Goal: Transaction & Acquisition: Purchase product/service

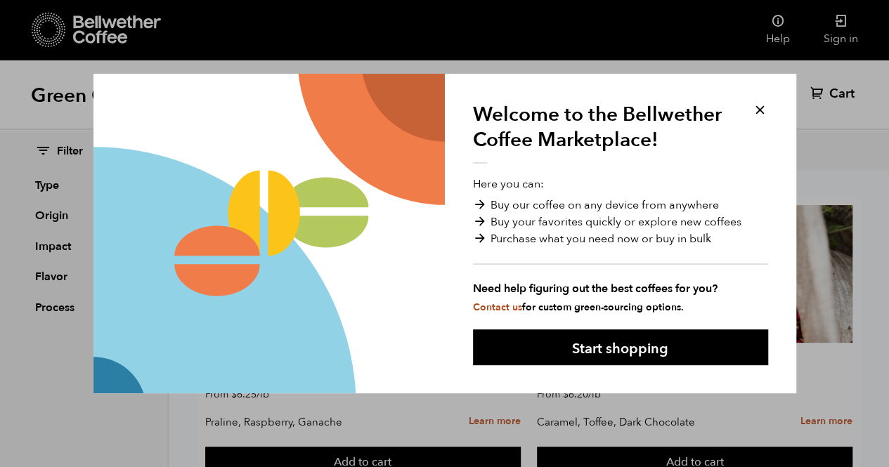
click at [765, 106] on button at bounding box center [760, 110] width 16 height 16
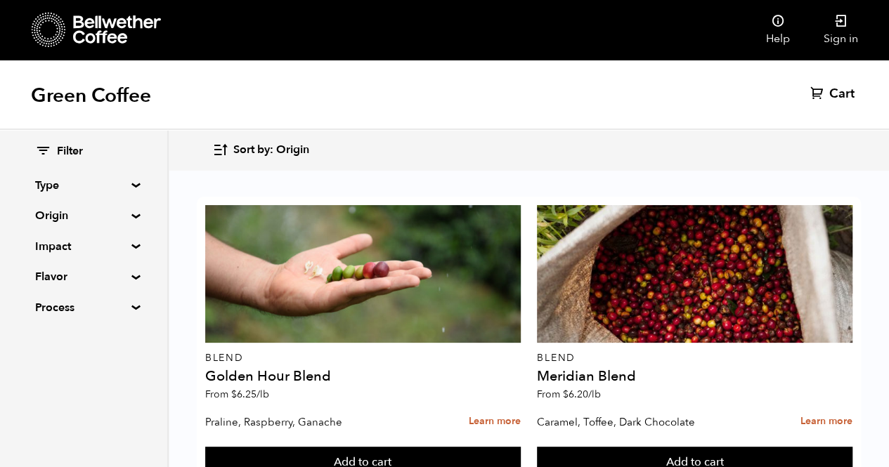
click at [839, 23] on icon at bounding box center [841, 21] width 14 height 14
click at [122, 206] on div "Filter Type Blend Single Origin Decaf Seasonal Year Round Origin Blend Brazil B…" at bounding box center [83, 230] width 97 height 172
click at [134, 219] on div "Filter Type Blend Single Origin Decaf Seasonal Year Round Origin Blend Brazil B…" at bounding box center [83, 230] width 167 height 200
click at [74, 219] on summary "Origin" at bounding box center [83, 215] width 97 height 17
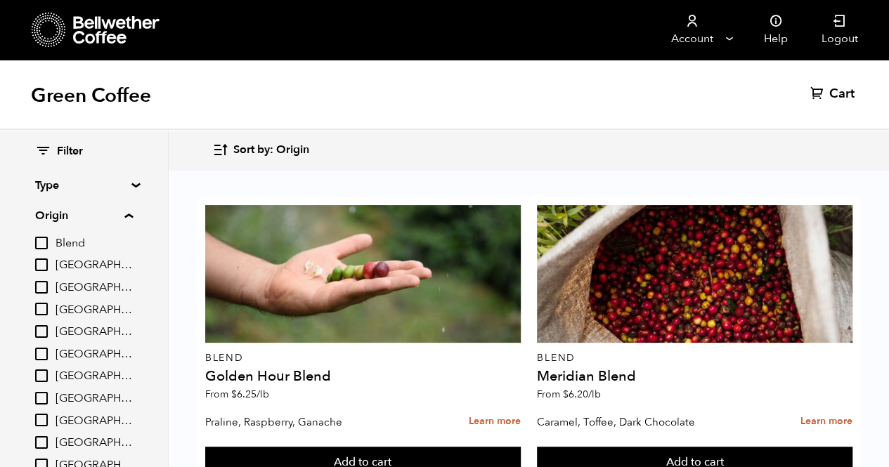
click at [82, 219] on summary "Origin" at bounding box center [84, 215] width 98 height 17
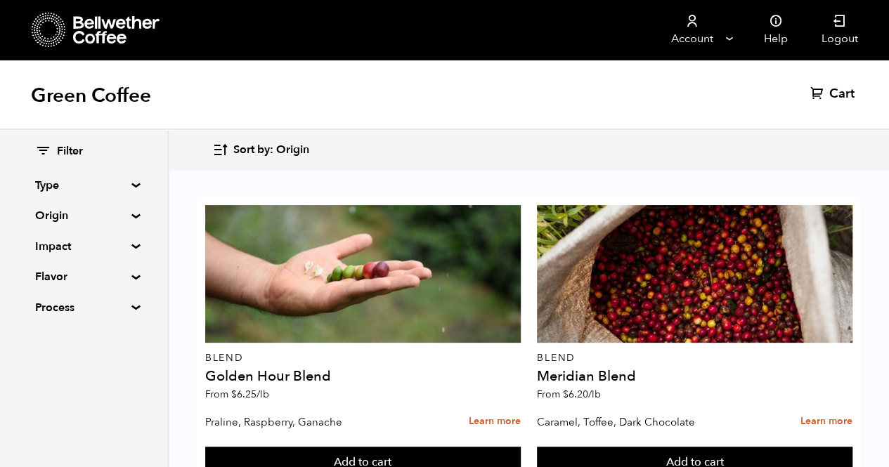
click at [112, 249] on summary "Impact" at bounding box center [83, 246] width 97 height 17
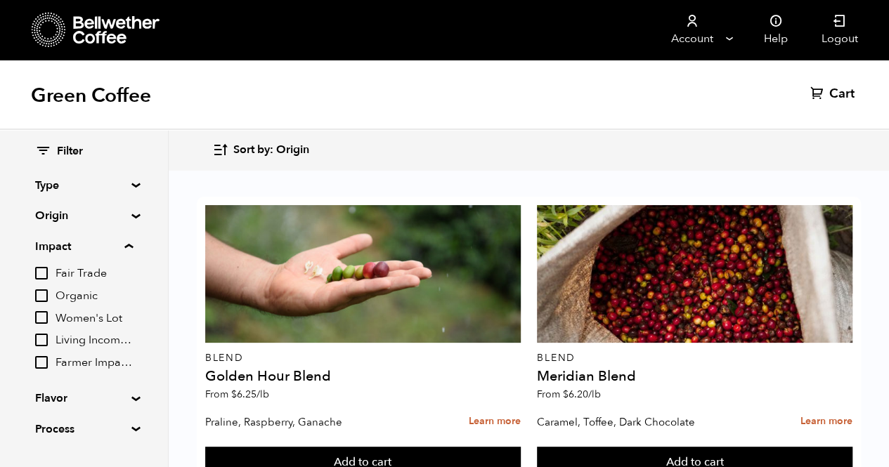
click at [97, 246] on summary "Impact" at bounding box center [84, 246] width 98 height 17
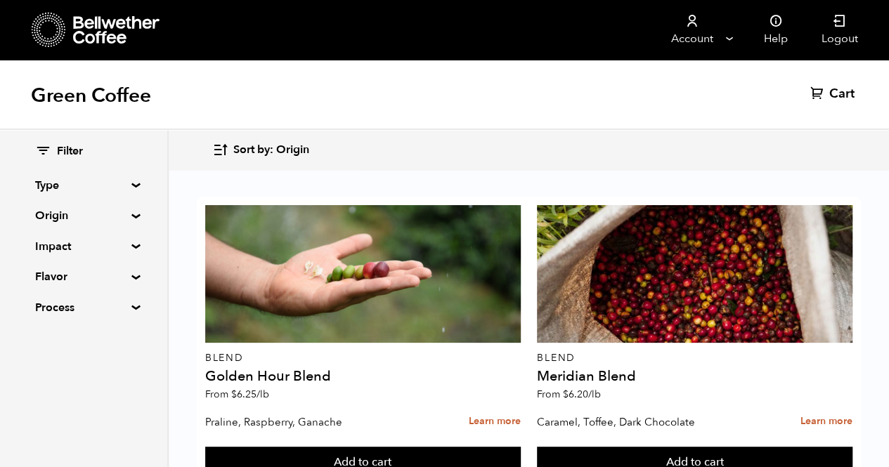
click at [97, 279] on summary "Flavor" at bounding box center [83, 276] width 97 height 17
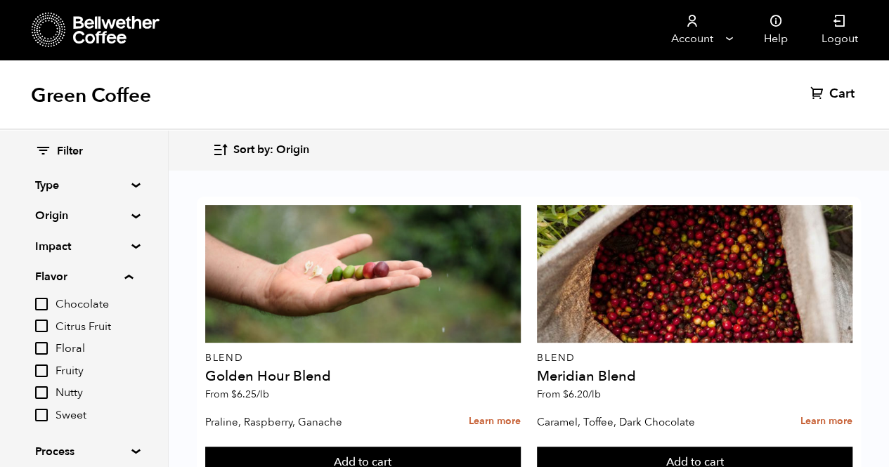
click at [97, 279] on summary "Flavor" at bounding box center [84, 276] width 98 height 17
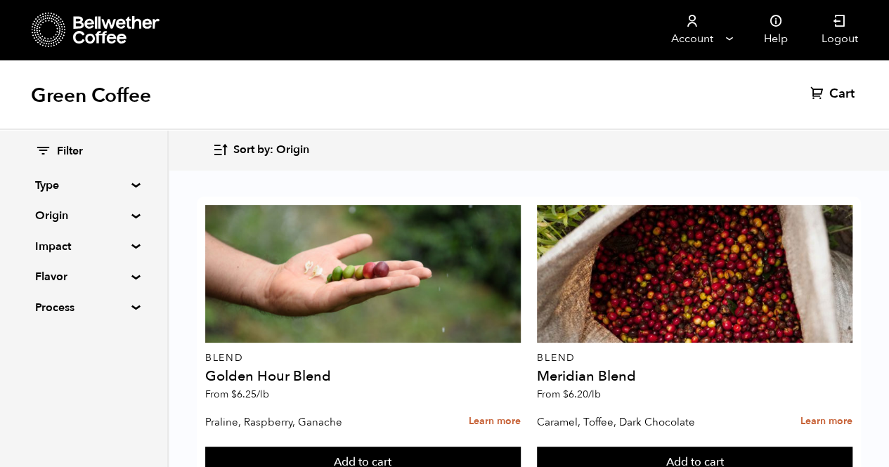
click at [91, 310] on summary "Process" at bounding box center [83, 307] width 97 height 17
click at [91, 310] on summary "Process" at bounding box center [84, 307] width 98 height 17
click at [72, 183] on summary "Type" at bounding box center [83, 185] width 97 height 17
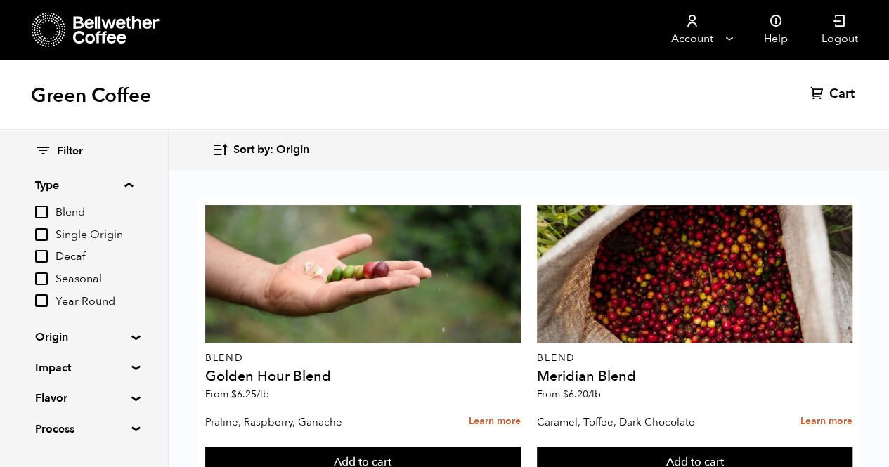
click at [76, 183] on summary "Type" at bounding box center [84, 185] width 98 height 17
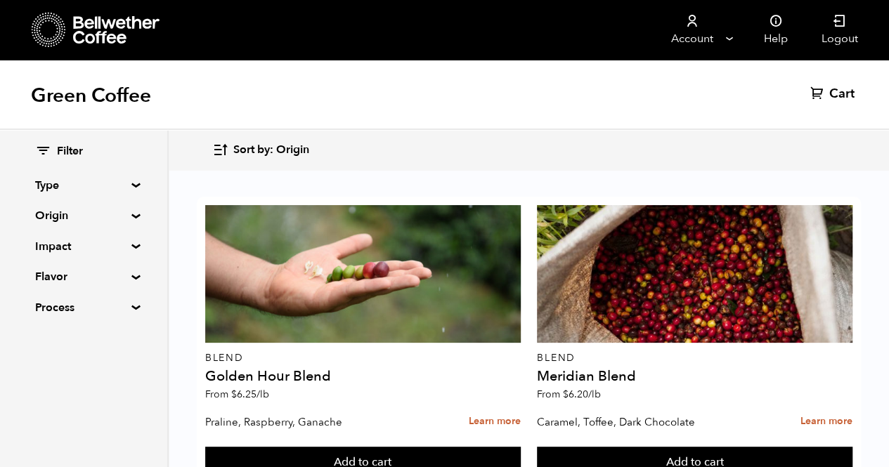
click at [101, 186] on summary "Type" at bounding box center [83, 185] width 97 height 17
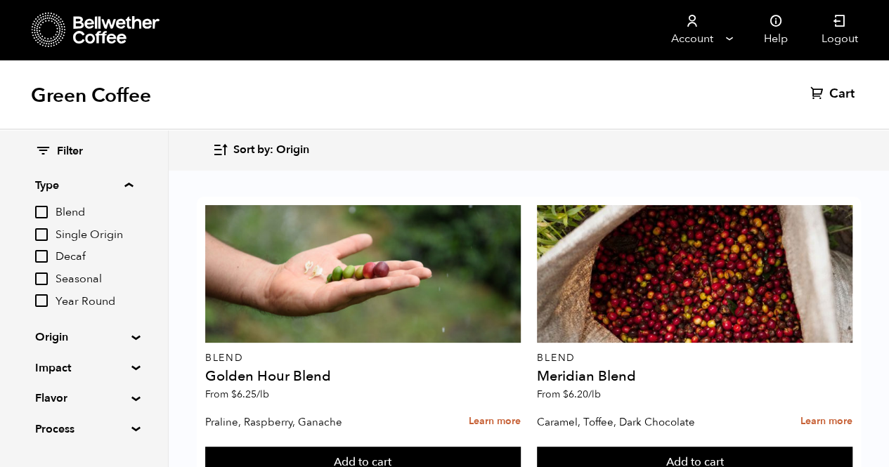
click at [96, 192] on summary "Type" at bounding box center [84, 185] width 98 height 17
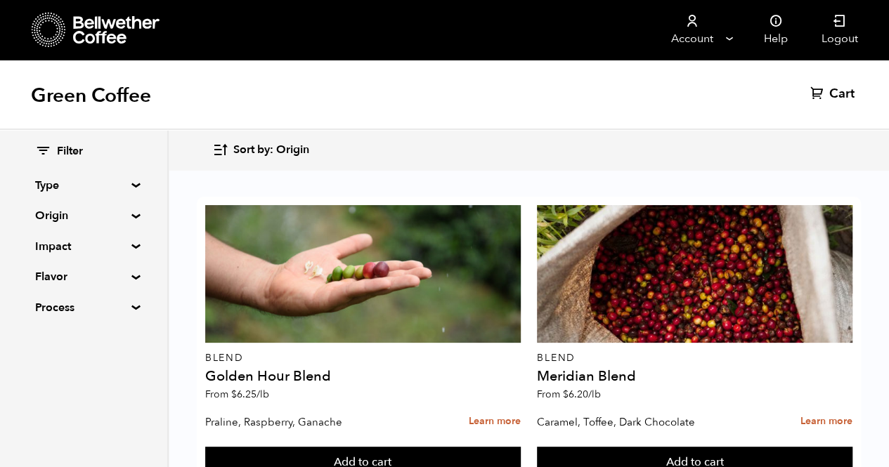
click at [91, 223] on summary "Origin" at bounding box center [83, 215] width 97 height 17
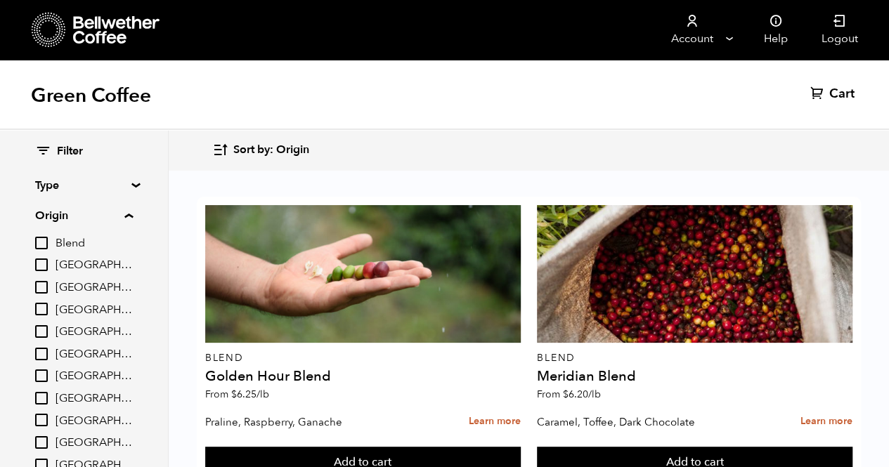
click at [89, 224] on details "Origin Blend Brazil Burundi Colombia East Java El Salvador Ethiopia Guatemala H…" at bounding box center [84, 351] width 98 height 288
click at [105, 216] on summary "Origin" at bounding box center [84, 215] width 98 height 17
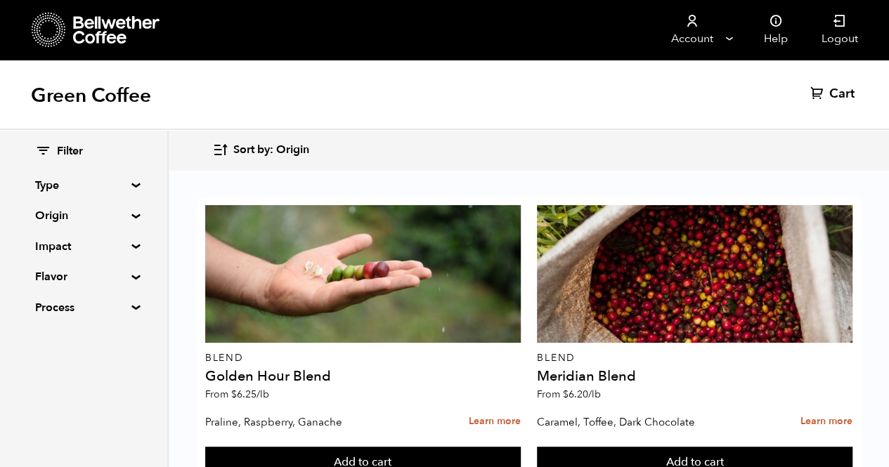
scroll to position [48, 0]
click at [103, 242] on summary "Impact" at bounding box center [83, 246] width 97 height 17
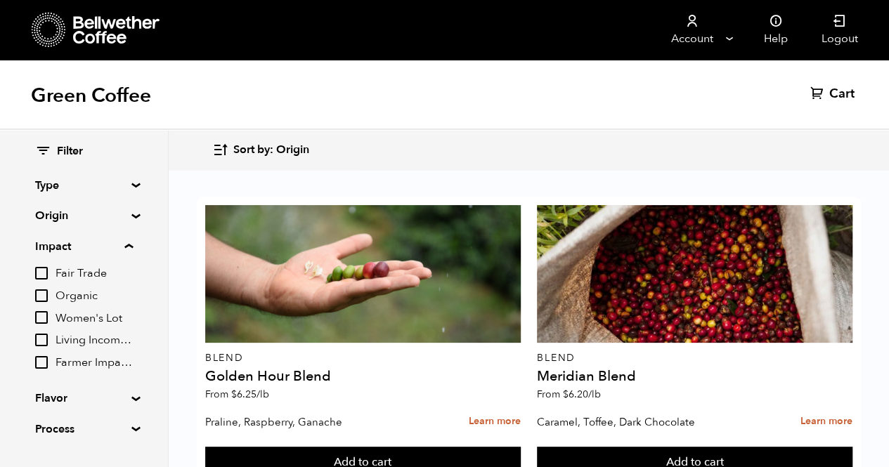
click at [103, 242] on summary "Impact" at bounding box center [84, 246] width 98 height 17
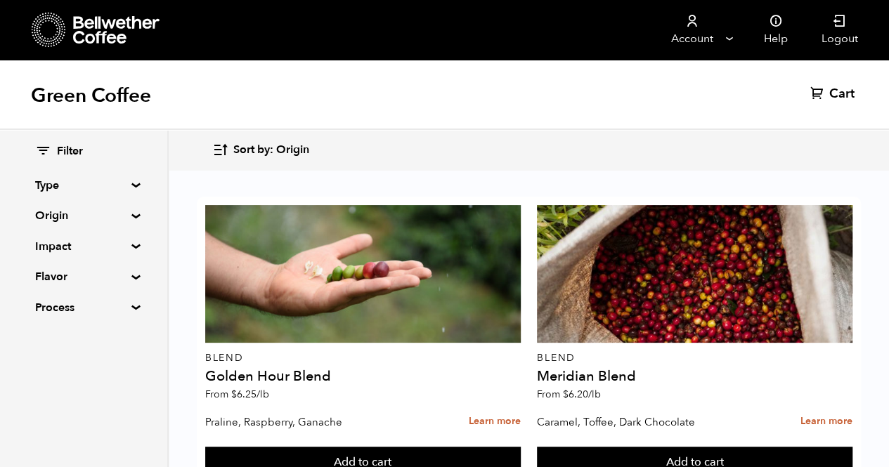
click at [97, 280] on summary "Flavor" at bounding box center [83, 276] width 97 height 17
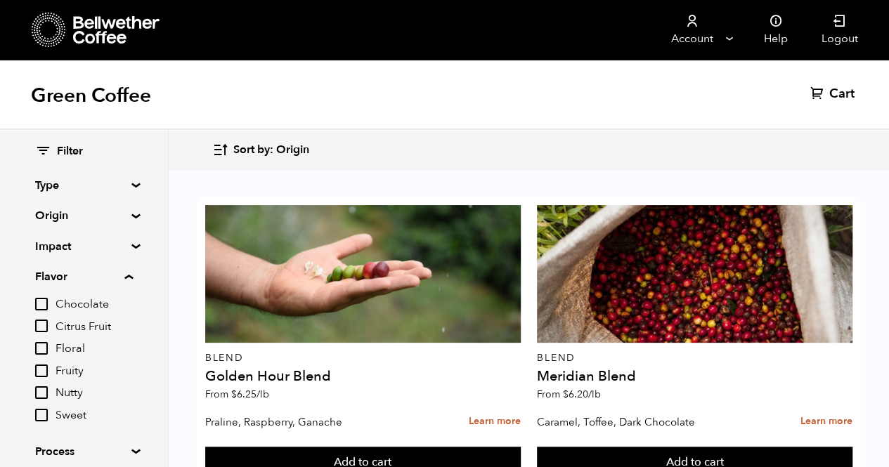
click at [97, 280] on summary "Flavor" at bounding box center [84, 276] width 98 height 17
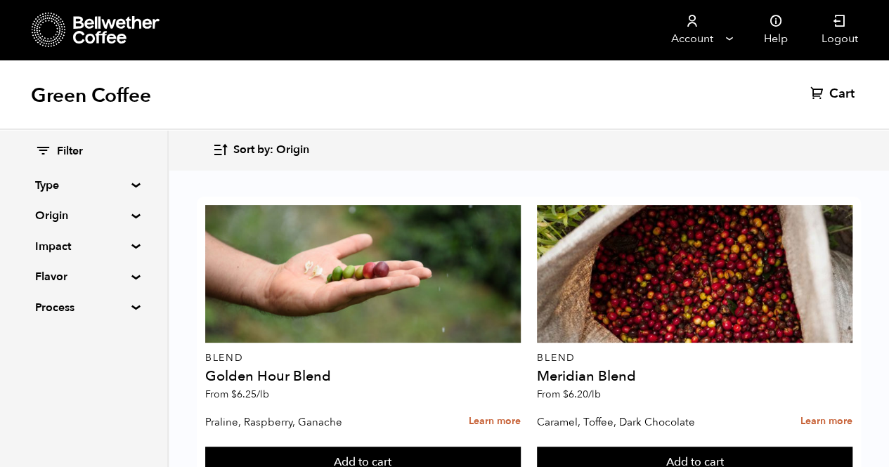
click at [97, 280] on summary "Flavor" at bounding box center [83, 276] width 97 height 17
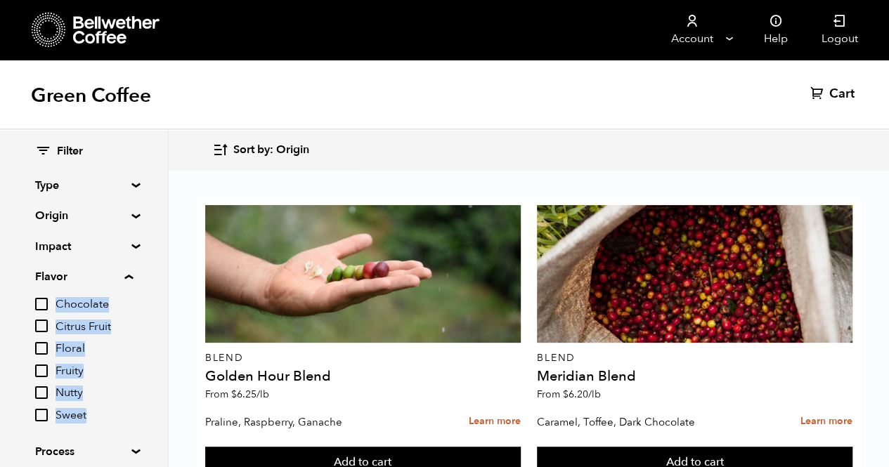
click at [97, 287] on details "Flavor Chocolate Citrus Fruit Floral Fruity Nutty Sweet" at bounding box center [84, 345] width 98 height 155
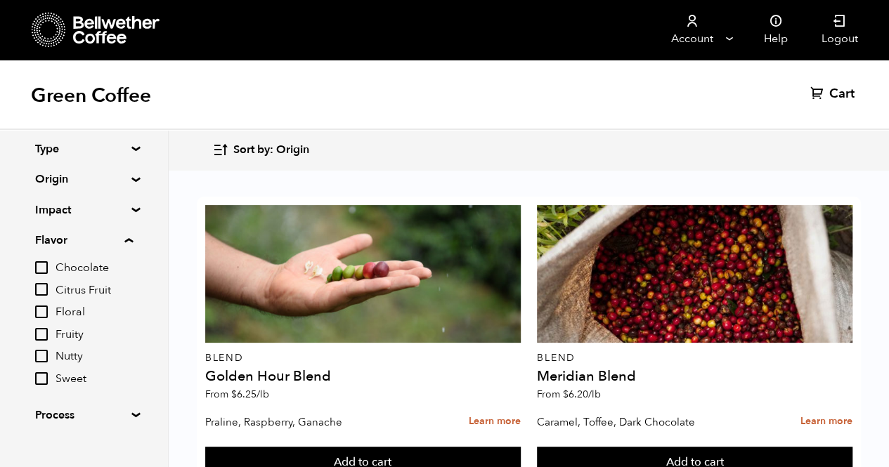
scroll to position [37, 0]
click at [75, 350] on span "Nutty" at bounding box center [94, 356] width 77 height 15
click at [0, 0] on input "Nutty" at bounding box center [0, 0] width 0 height 0
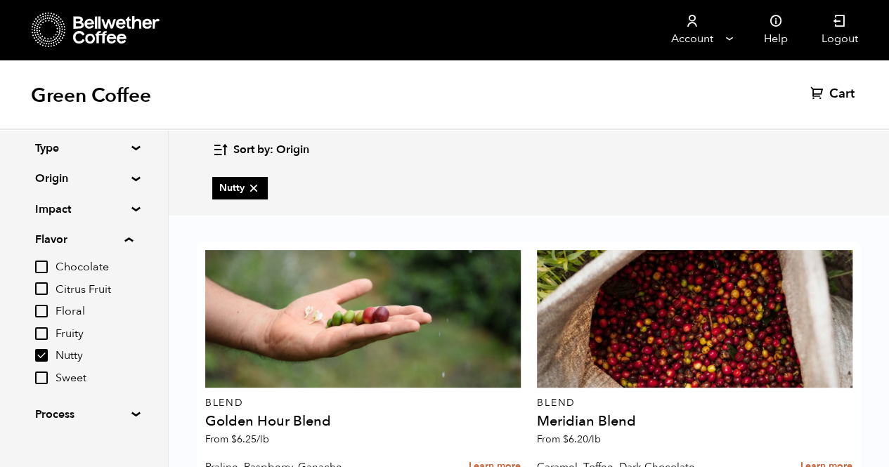
scroll to position [1515, 0]
click at [112, 414] on summary "Process" at bounding box center [83, 414] width 97 height 17
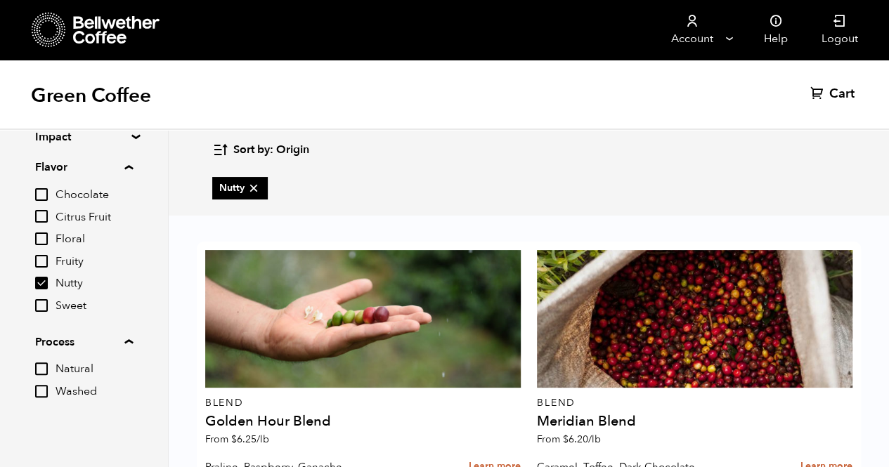
click at [60, 288] on span "Nutty" at bounding box center [94, 283] width 77 height 15
click at [0, 0] on input "Nutty" at bounding box center [0, 0] width 0 height 0
checkbox input "false"
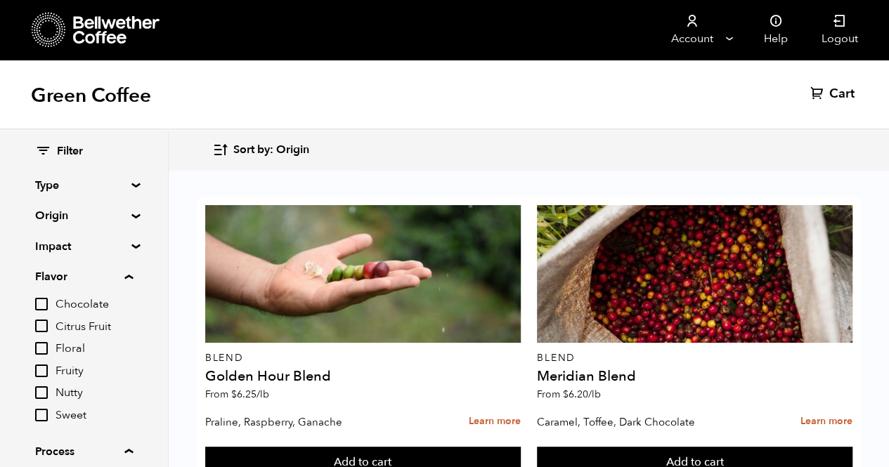
scroll to position [1091, 0]
click at [118, 284] on summary "Flavor" at bounding box center [84, 276] width 98 height 17
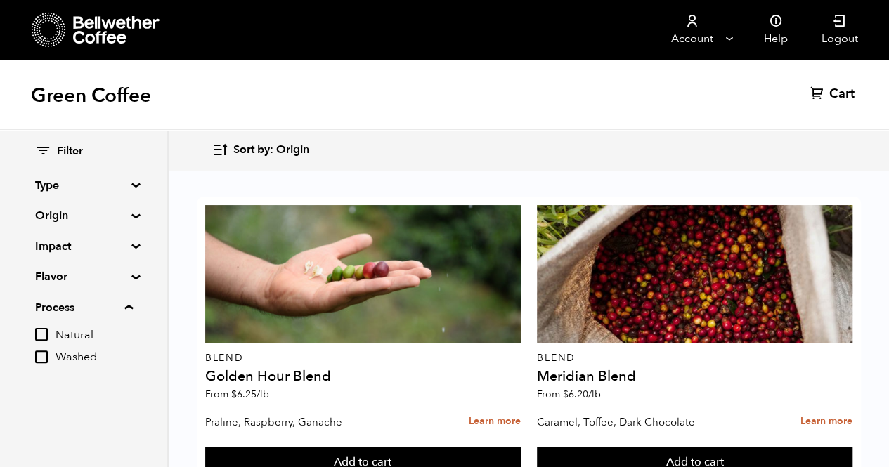
click at [111, 313] on summary "Process" at bounding box center [84, 307] width 98 height 17
click at [64, 157] on span "Filter" at bounding box center [70, 151] width 26 height 15
click at [40, 148] on icon at bounding box center [43, 151] width 16 height 17
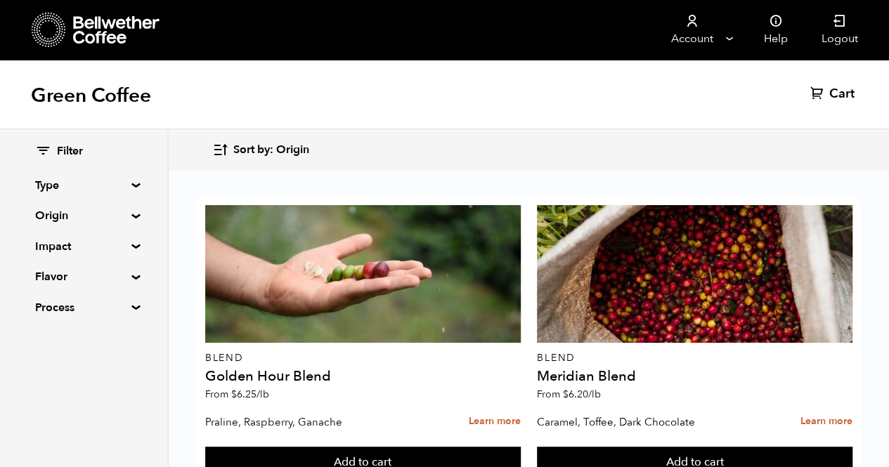
click at [392, 262] on div at bounding box center [363, 274] width 316 height 138
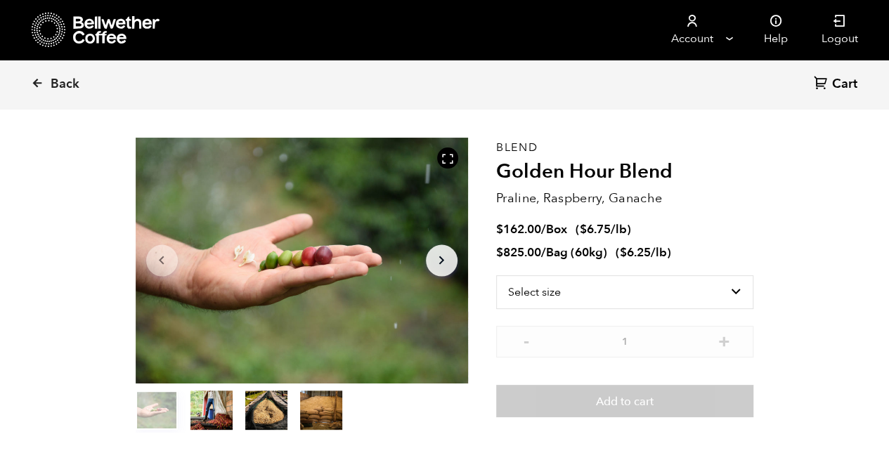
scroll to position [41, 0]
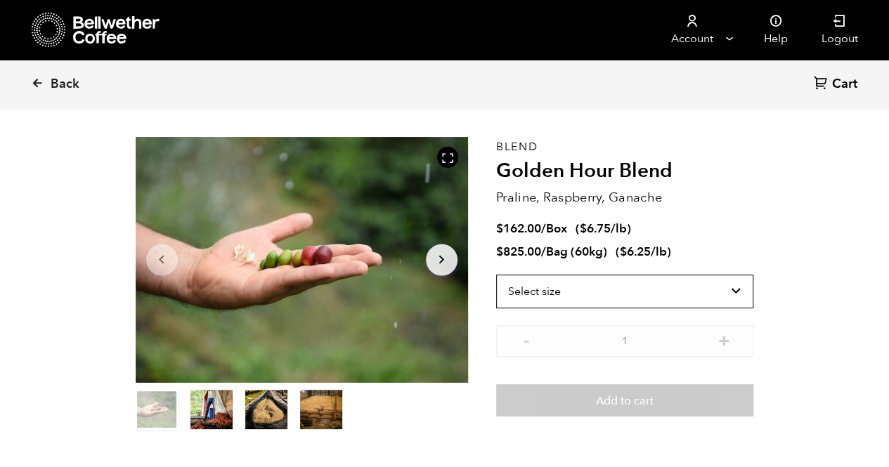
click at [547, 293] on select "Select size Bag (60kg) (132 lbs) Box (24 lbs)" at bounding box center [625, 292] width 258 height 34
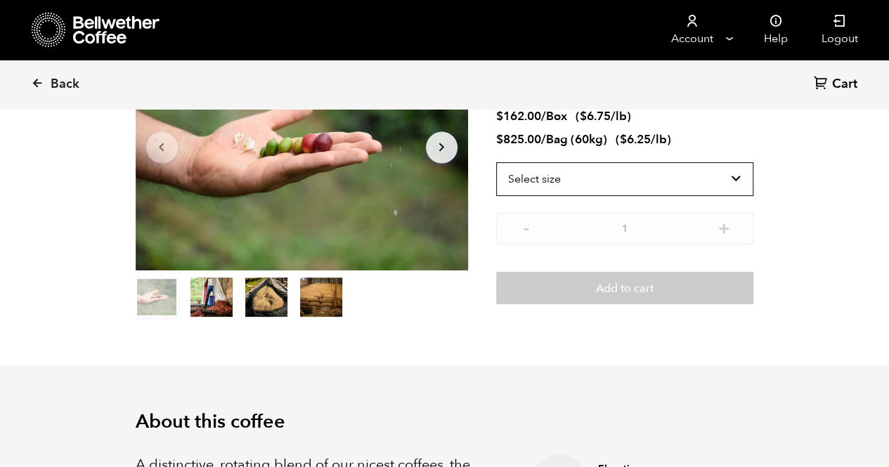
scroll to position [156, 0]
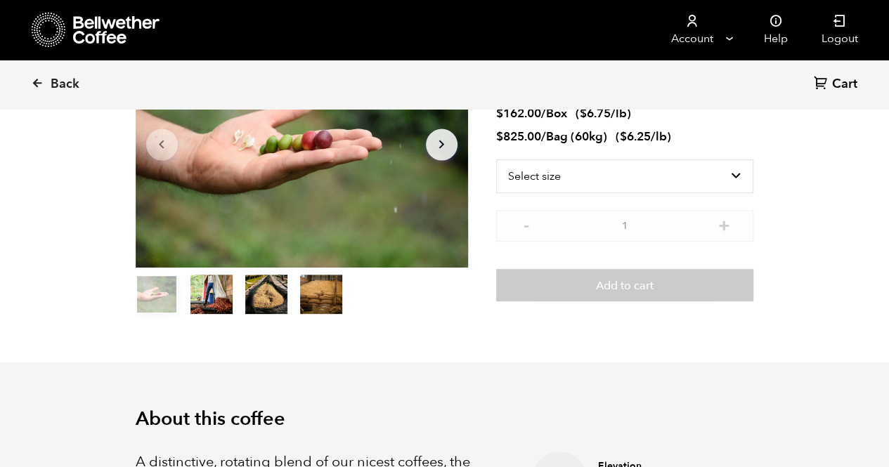
click at [485, 226] on div "Item 1 of 4 Arrow Left Arrow Right item 0 item 1 item 2 item 3 Item 1 of 4" at bounding box center [316, 169] width 360 height 295
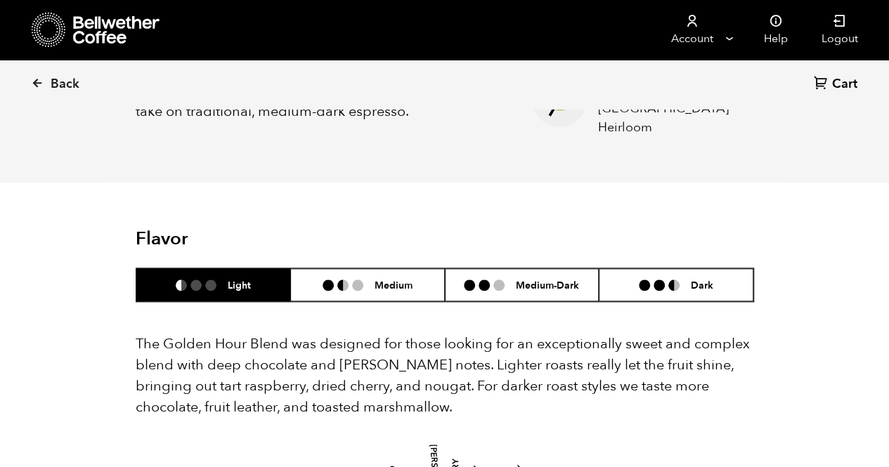
scroll to position [724, 0]
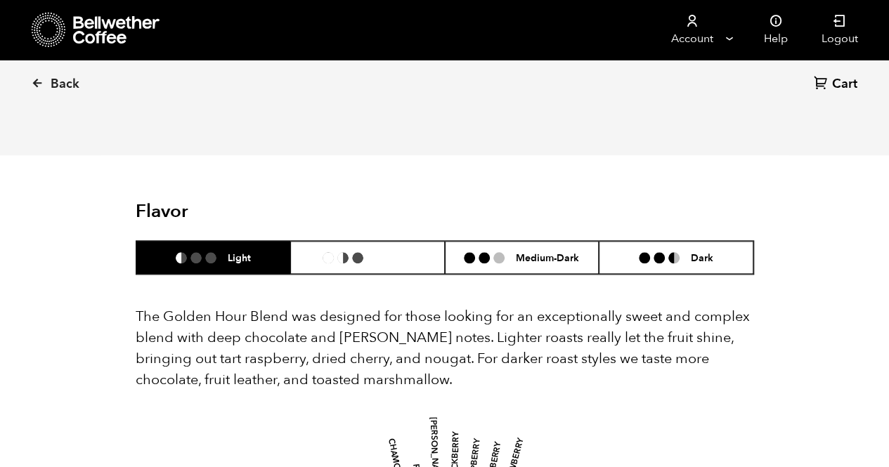
click at [388, 252] on h6 "Medium" at bounding box center [394, 258] width 38 height 12
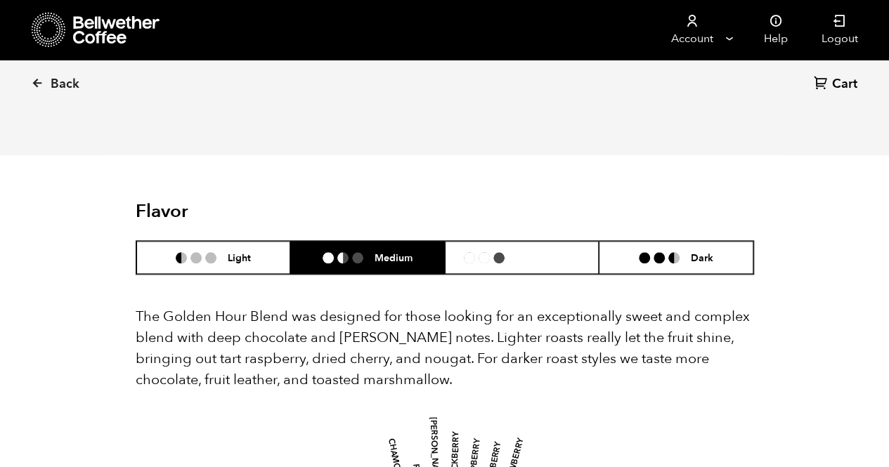
click at [492, 252] on ul at bounding box center [490, 257] width 52 height 11
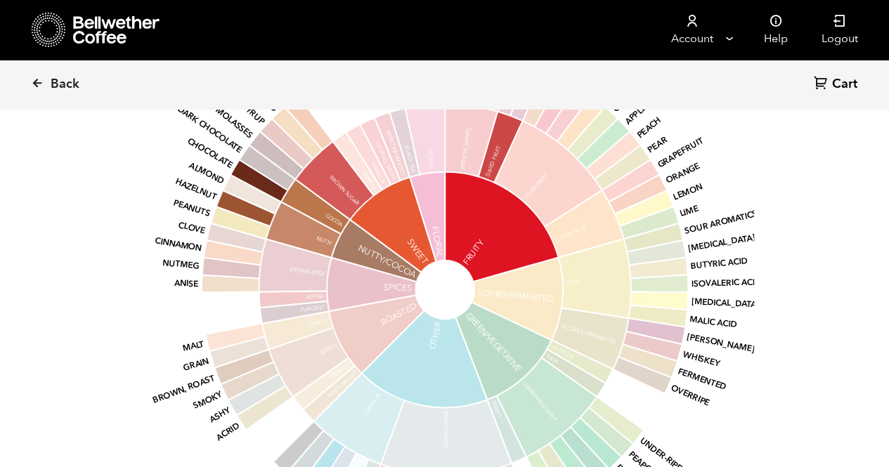
scroll to position [1170, 0]
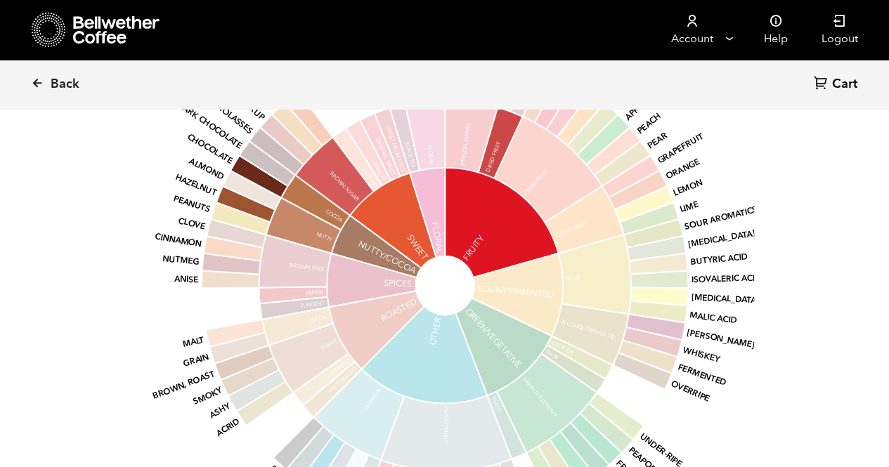
click at [487, 237] on icon at bounding box center [501, 223] width 113 height 110
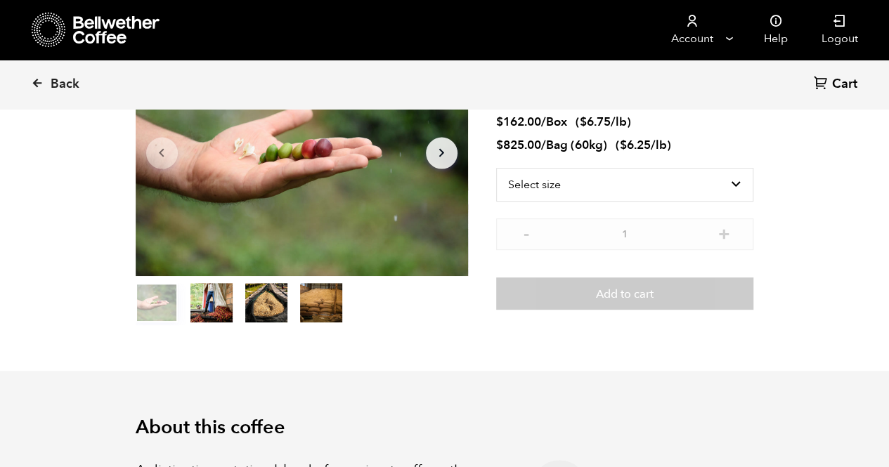
scroll to position [0, 0]
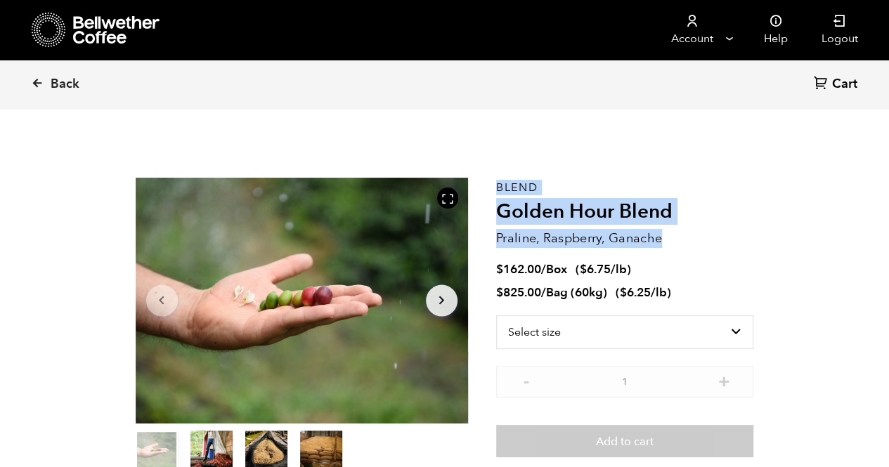
drag, startPoint x: 512, startPoint y: 190, endPoint x: 680, endPoint y: 240, distance: 174.5
click at [680, 240] on section "Item 1 of 4 Arrow Left Arrow Right item 0 item 1 item 2 item 3 Item 1 of 4 Blen…" at bounding box center [444, 325] width 689 height 386
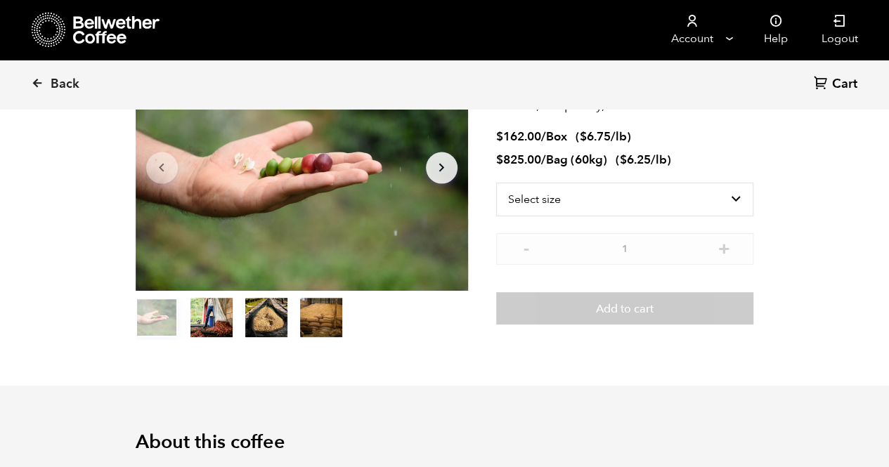
scroll to position [134, 0]
click at [264, 317] on button "item 2" at bounding box center [266, 319] width 42 height 39
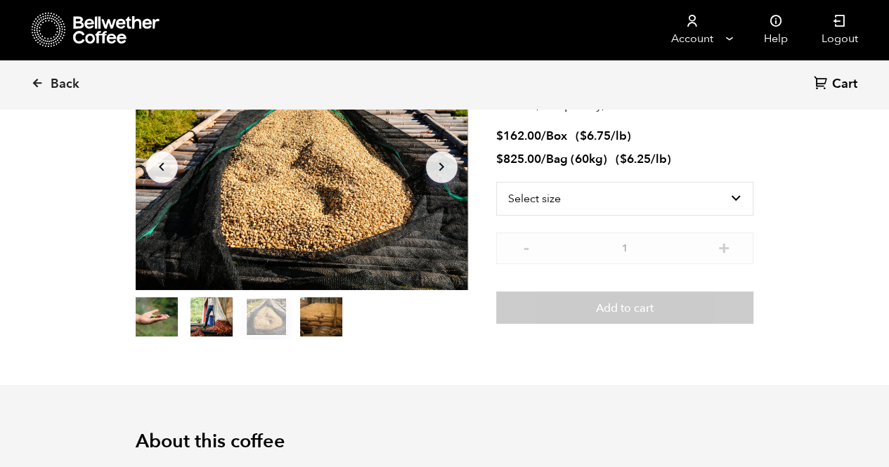
click at [311, 327] on button "item 3" at bounding box center [321, 319] width 42 height 39
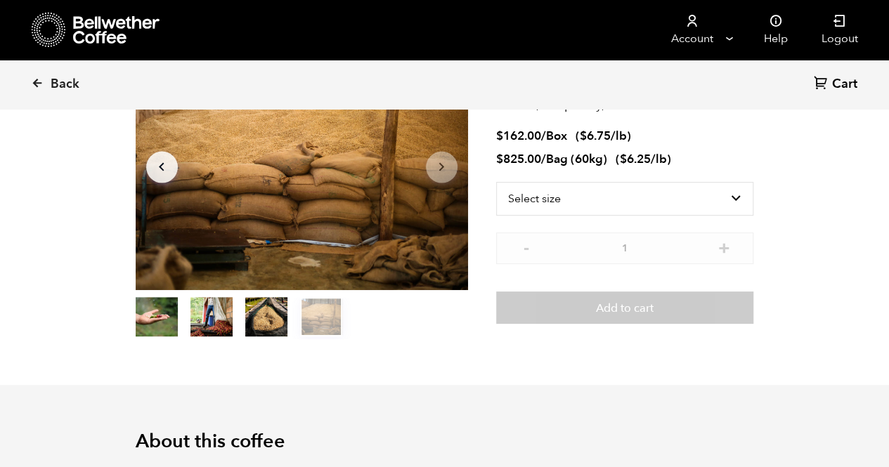
click at [206, 334] on button "item 1" at bounding box center [211, 319] width 42 height 39
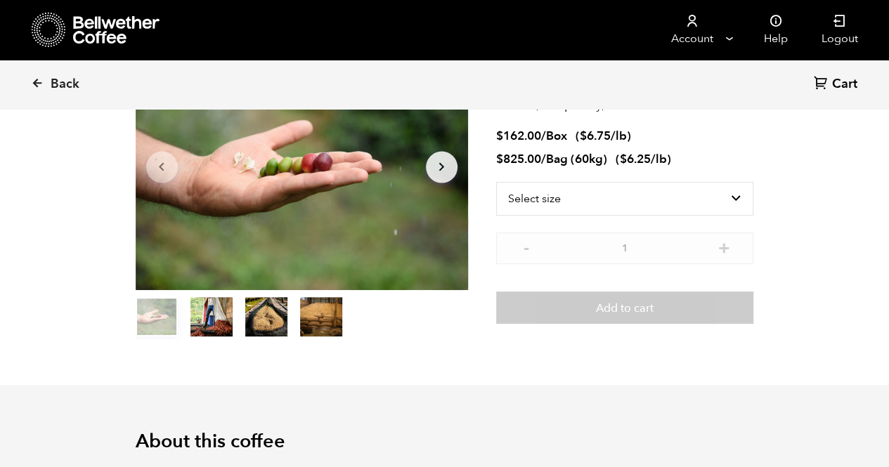
scroll to position [0, 0]
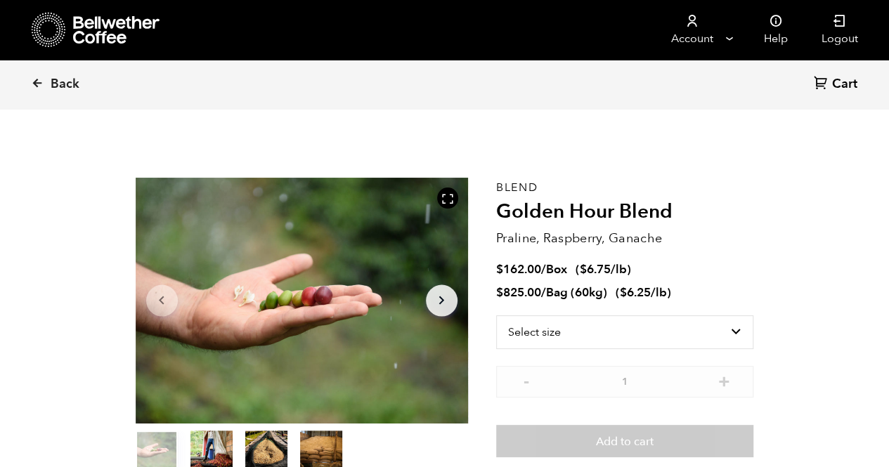
click at [112, 21] on icon at bounding box center [117, 30] width 88 height 28
click at [725, 37] on link "Account" at bounding box center [692, 30] width 86 height 60
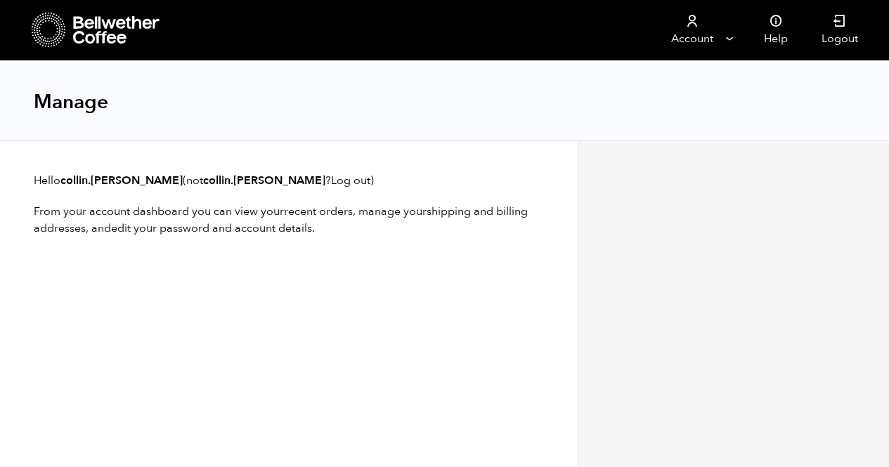
scroll to position [1, 0]
click at [96, 25] on icon at bounding box center [117, 30] width 88 height 28
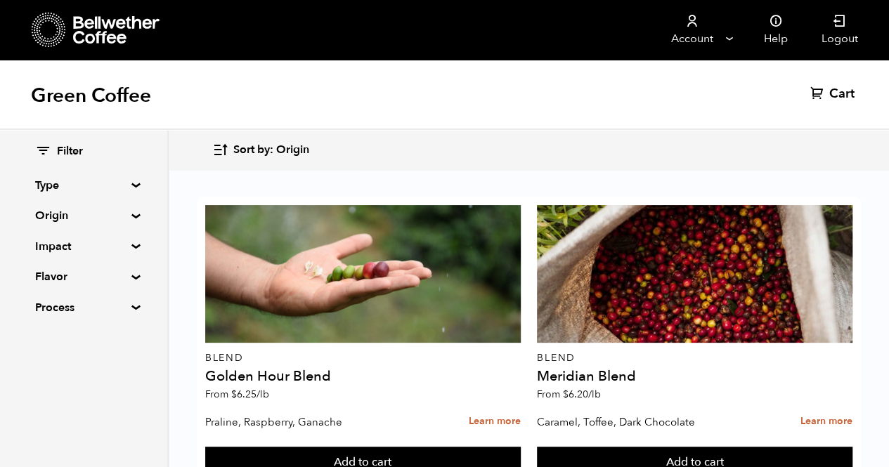
click at [78, 91] on h1 "Green Coffee" at bounding box center [91, 95] width 120 height 25
click at [53, 32] on icon at bounding box center [49, 30] width 34 height 36
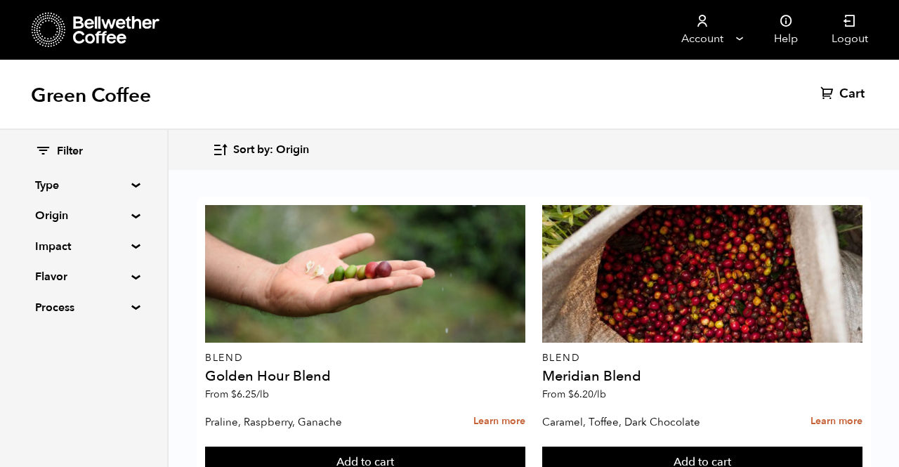
click at [107, 25] on icon at bounding box center [117, 30] width 88 height 28
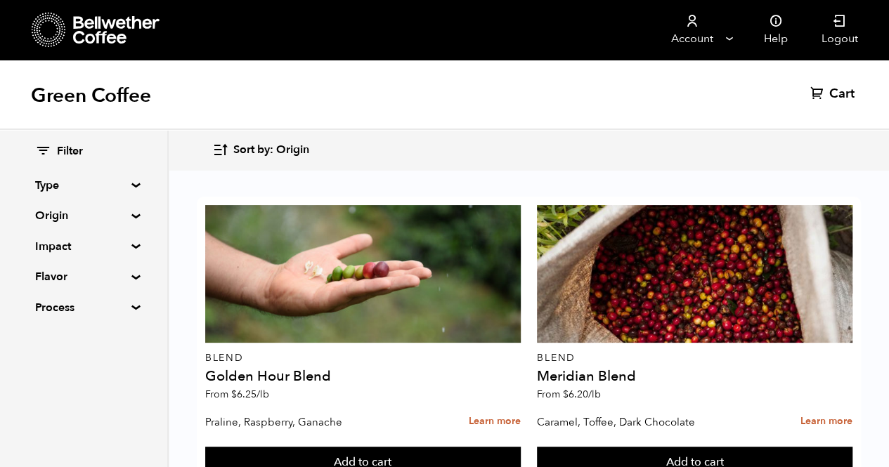
scroll to position [277, 0]
